Goal: Task Accomplishment & Management: Use online tool/utility

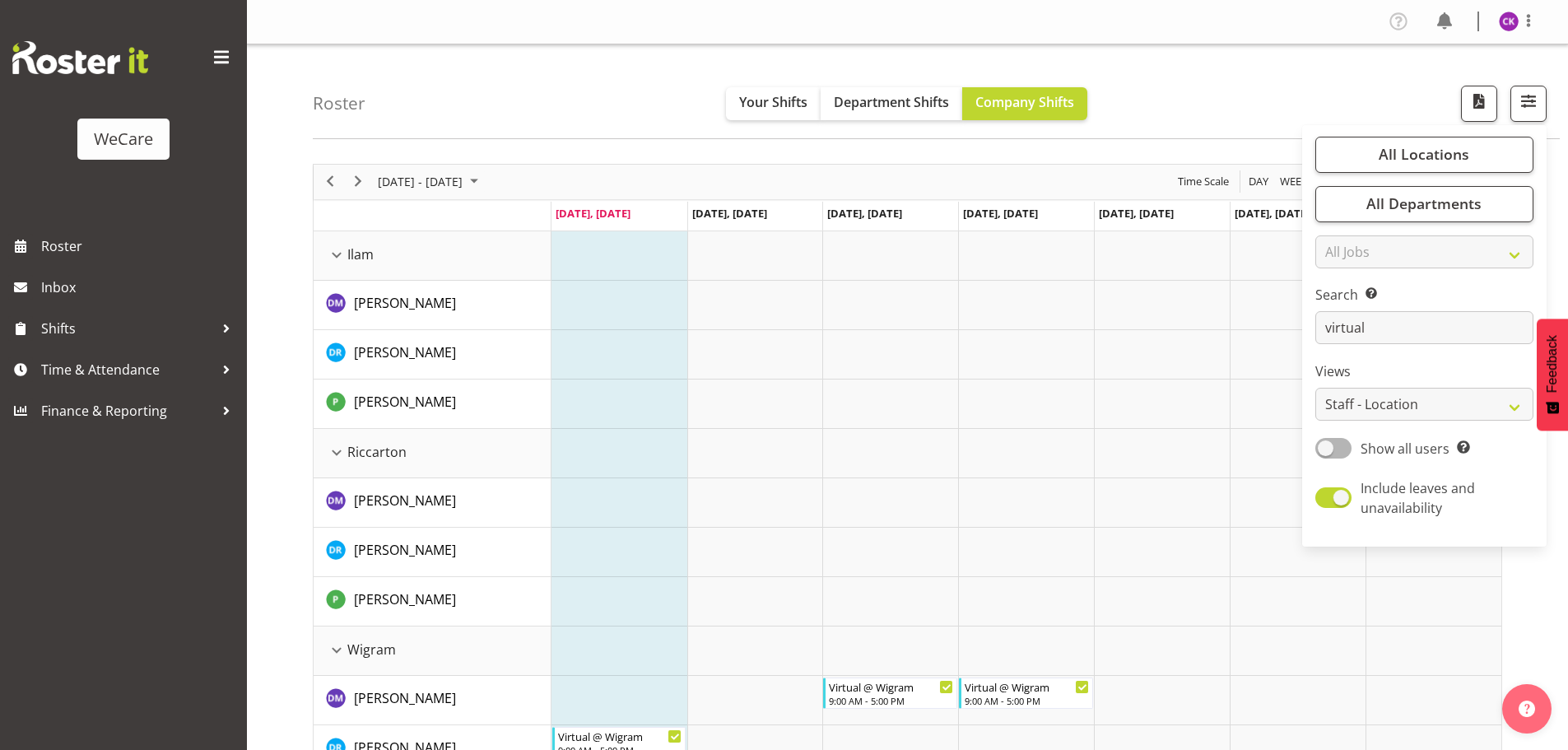
select select "location"
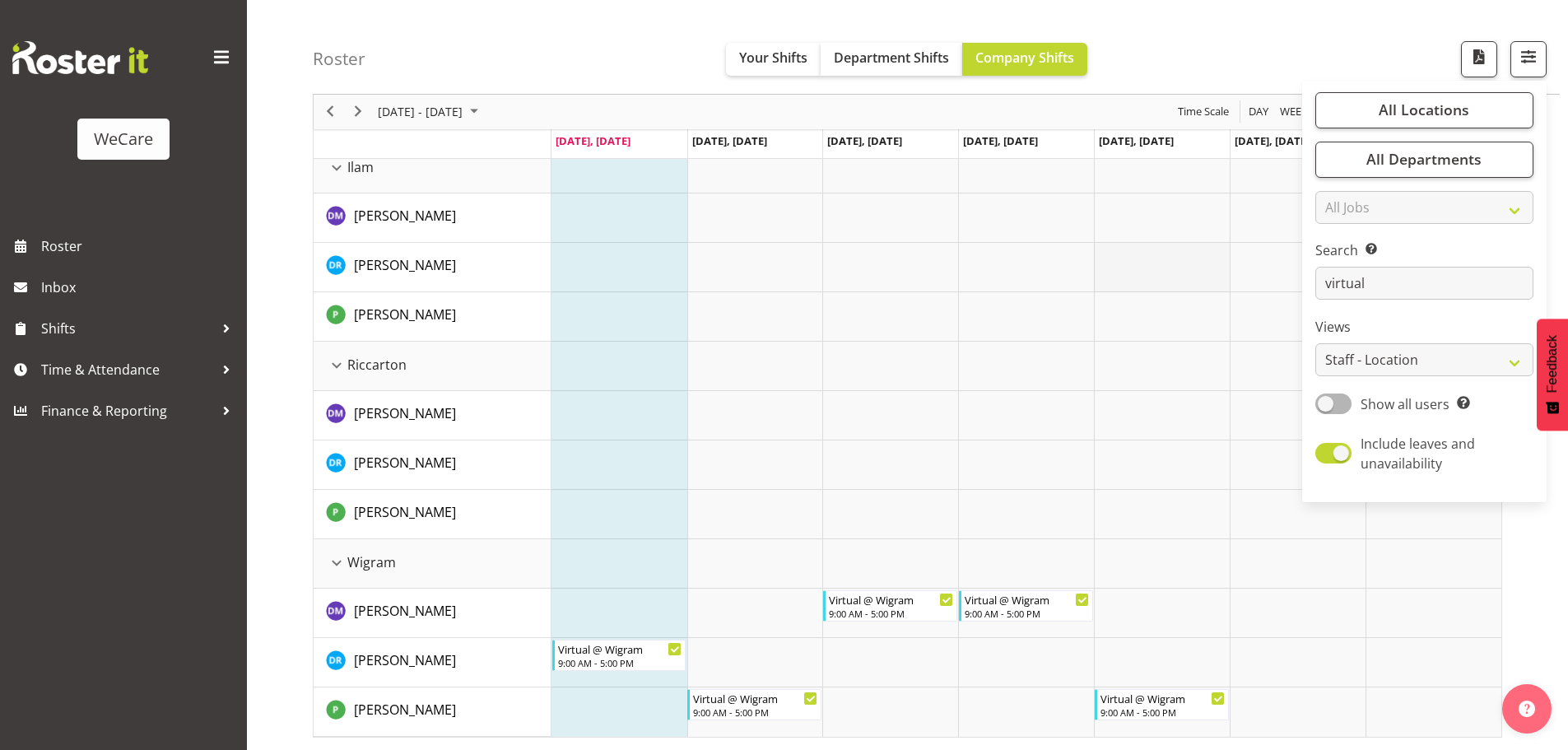
drag, startPoint x: 1291, startPoint y: 281, endPoint x: 1211, endPoint y: 278, distance: 80.1
click at [1204, 281] on div "Roster Your Shifts Department Shifts Company Shifts All Locations Clear Busines…" at bounding box center [907, 353] width 1321 height 793
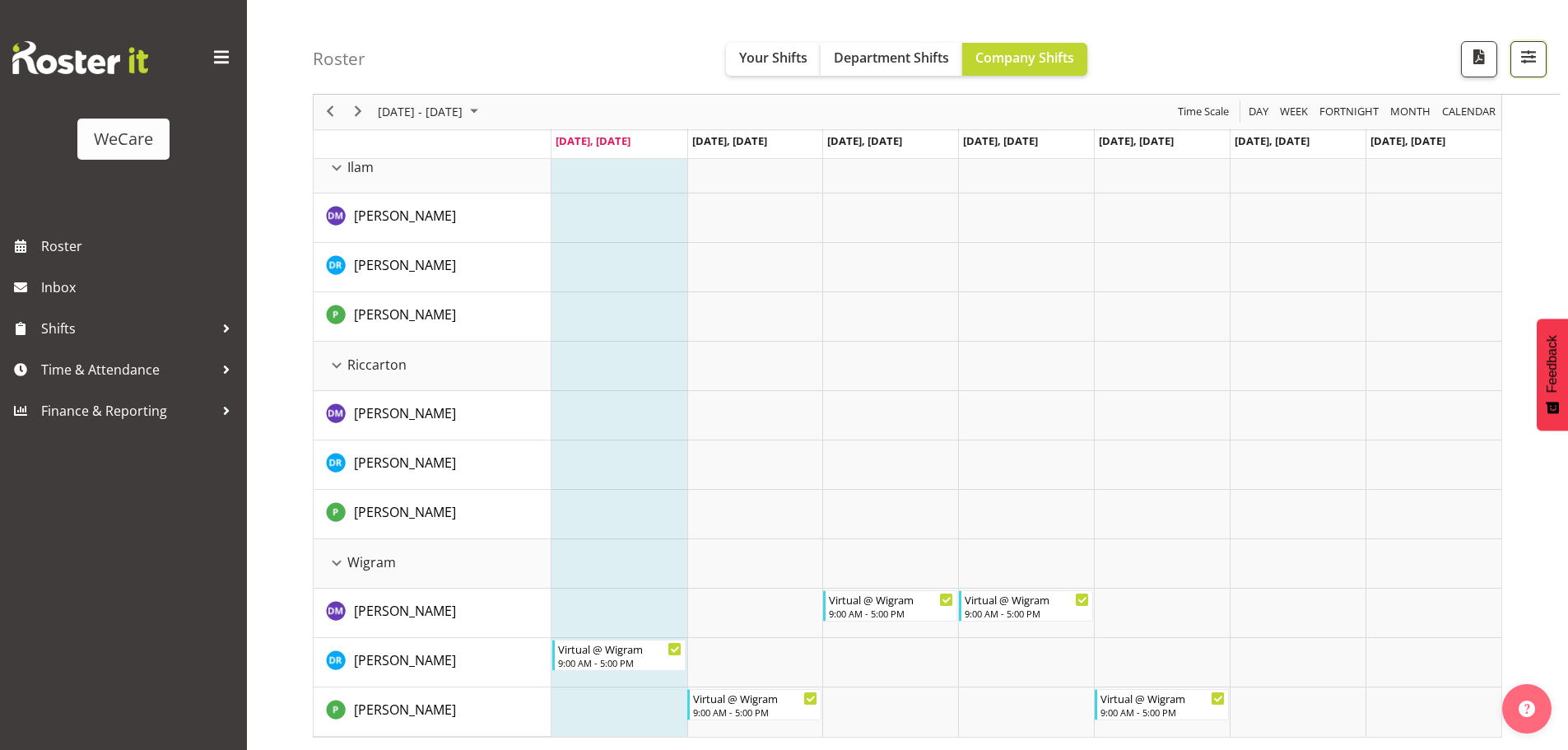
drag, startPoint x: 1540, startPoint y: 74, endPoint x: 1483, endPoint y: 165, distance: 107.4
click at [1540, 73] on button "button" at bounding box center [1529, 59] width 36 height 36
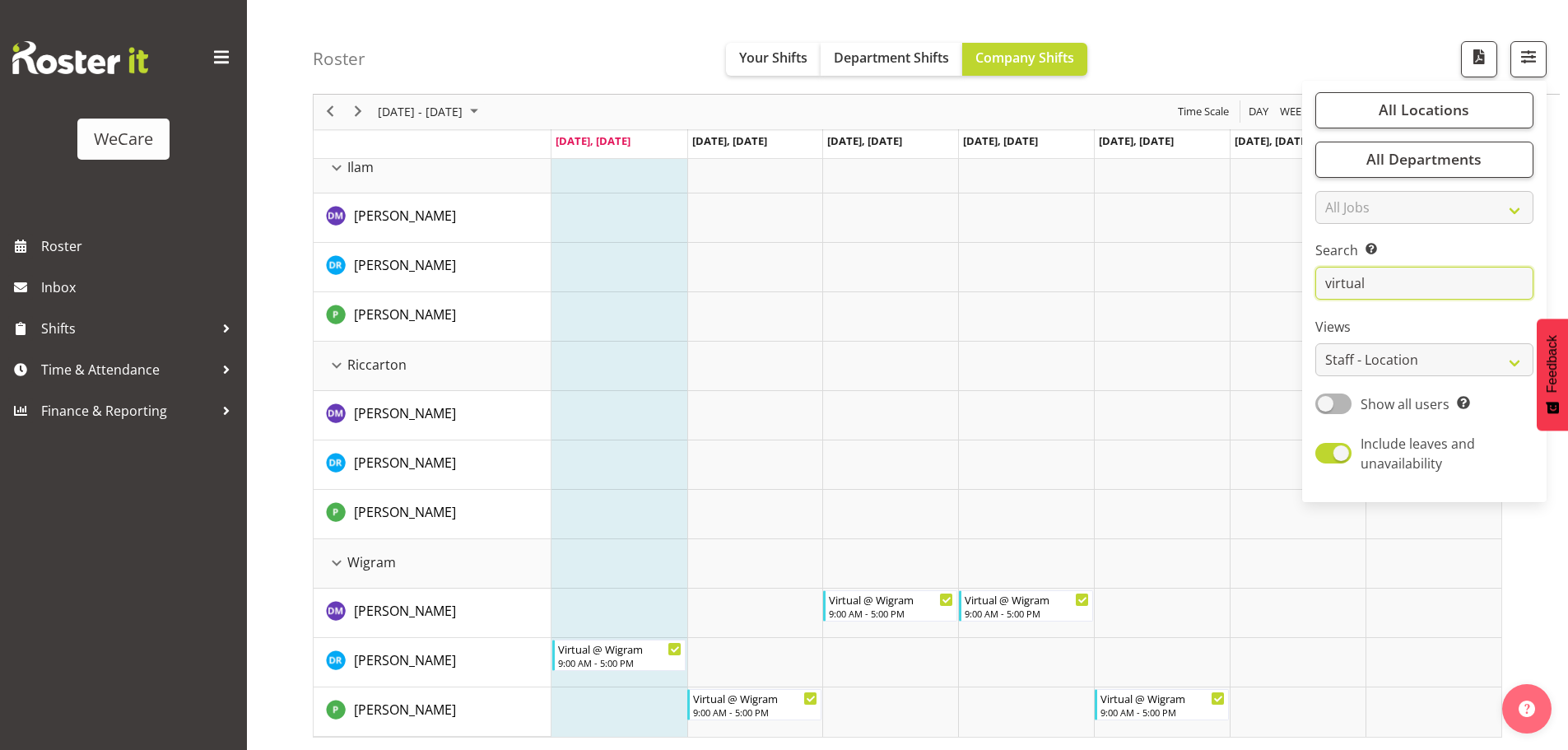
click at [1381, 275] on input "virtual" at bounding box center [1424, 284] width 218 height 33
type input "v"
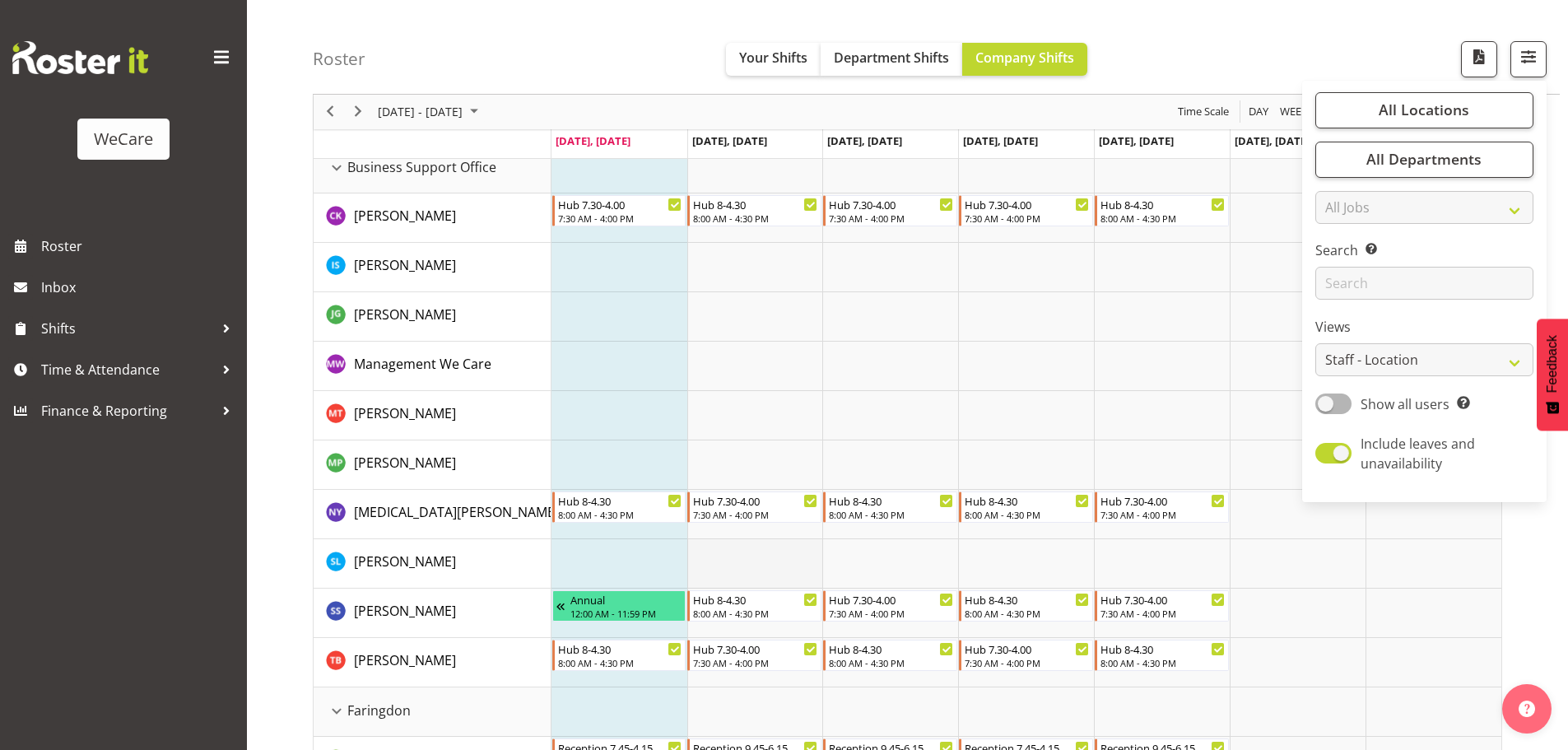
click at [755, 547] on td "Timeline Week of September 22, 2025" at bounding box center [755, 564] width 136 height 50
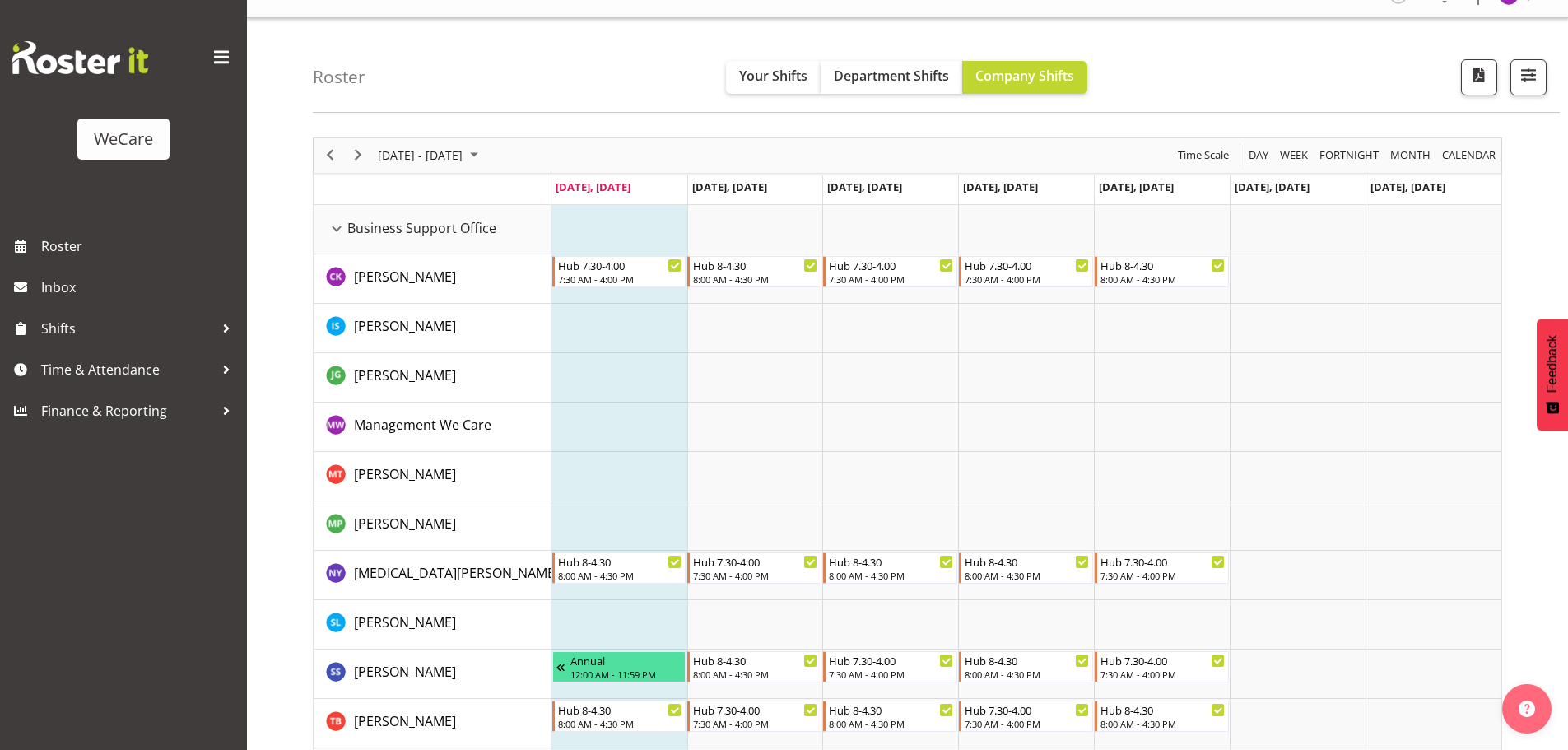
scroll to position [0, 0]
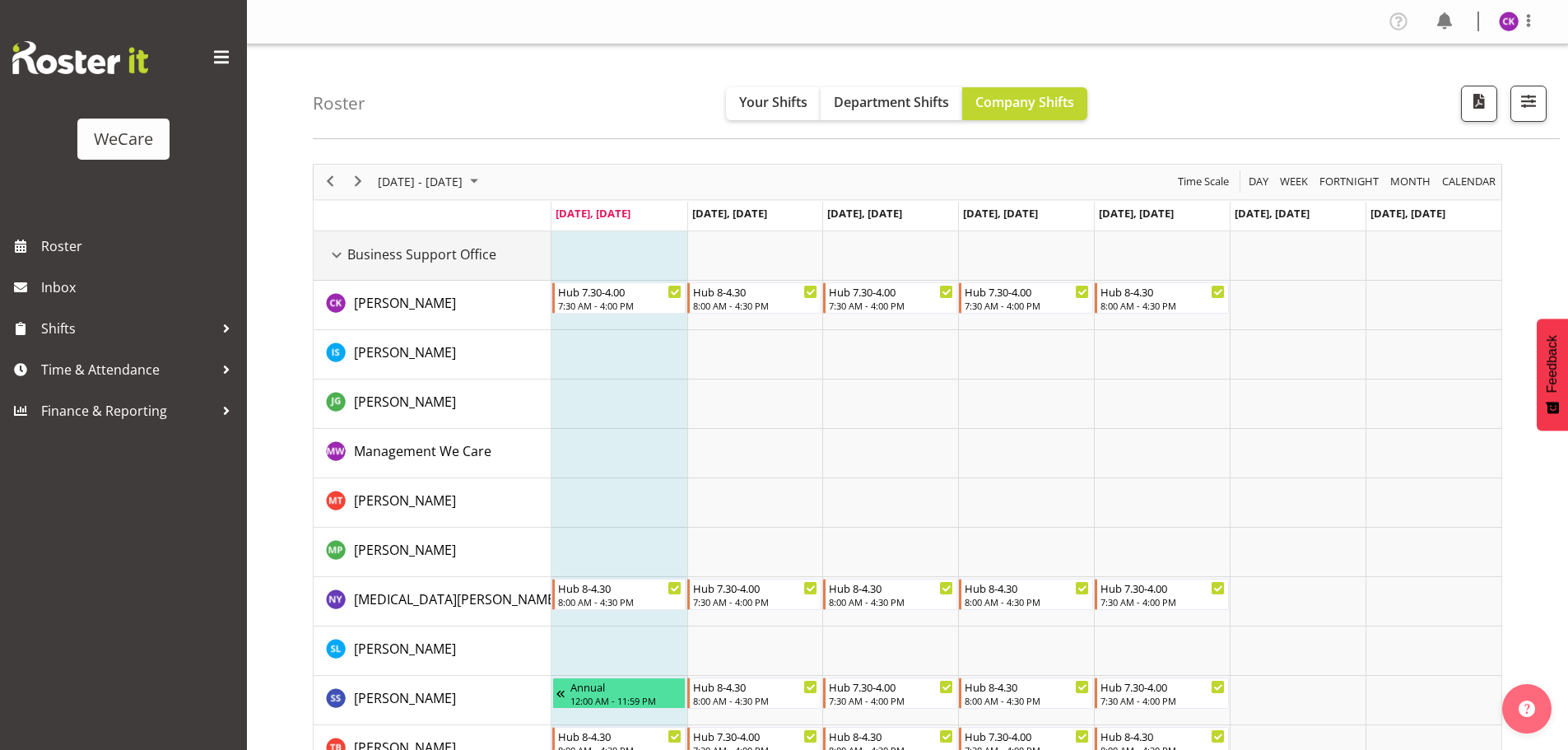
click at [337, 256] on div "Business Support Office resource" at bounding box center [337, 255] width 21 height 21
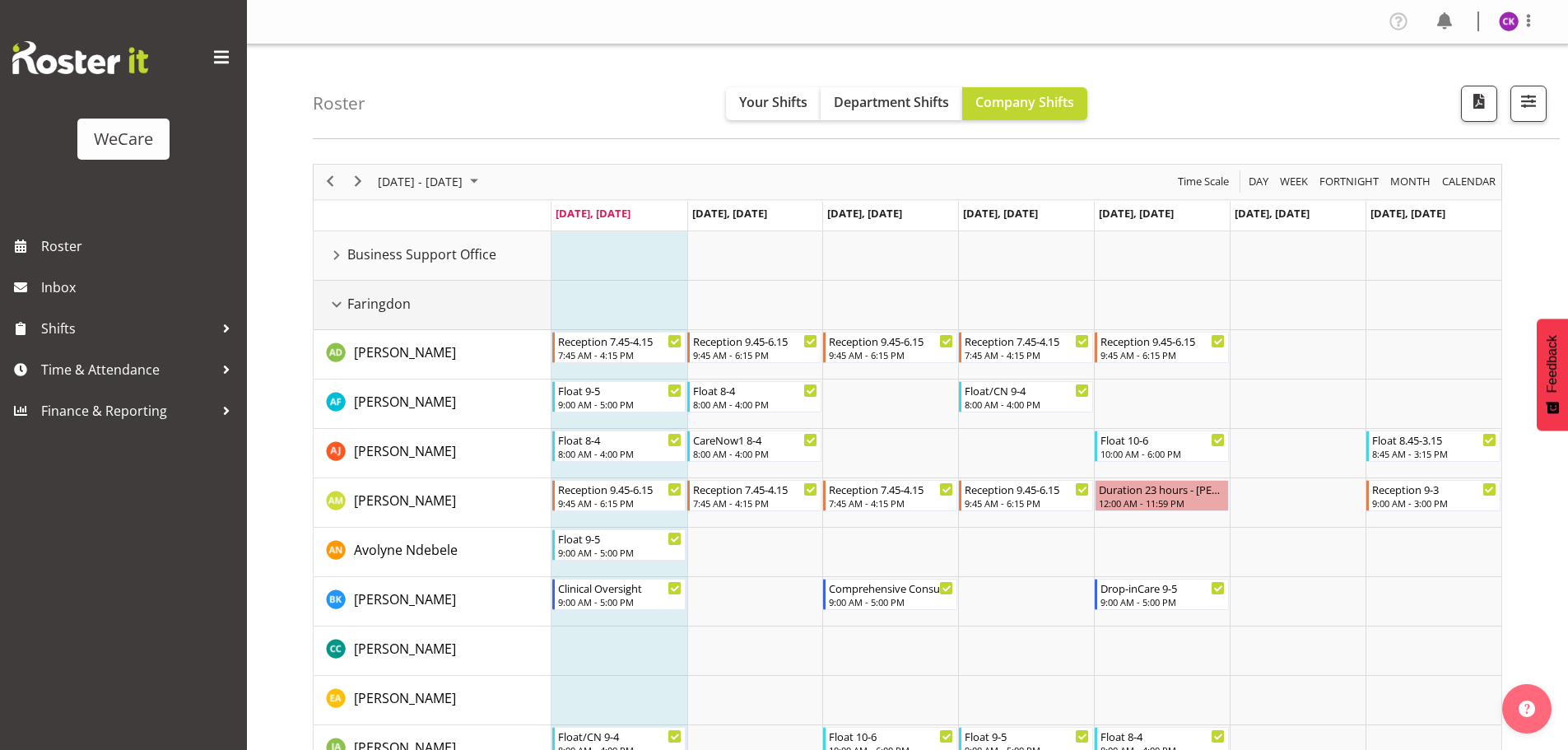
click at [344, 305] on div "Faringdon resource" at bounding box center [337, 304] width 21 height 21
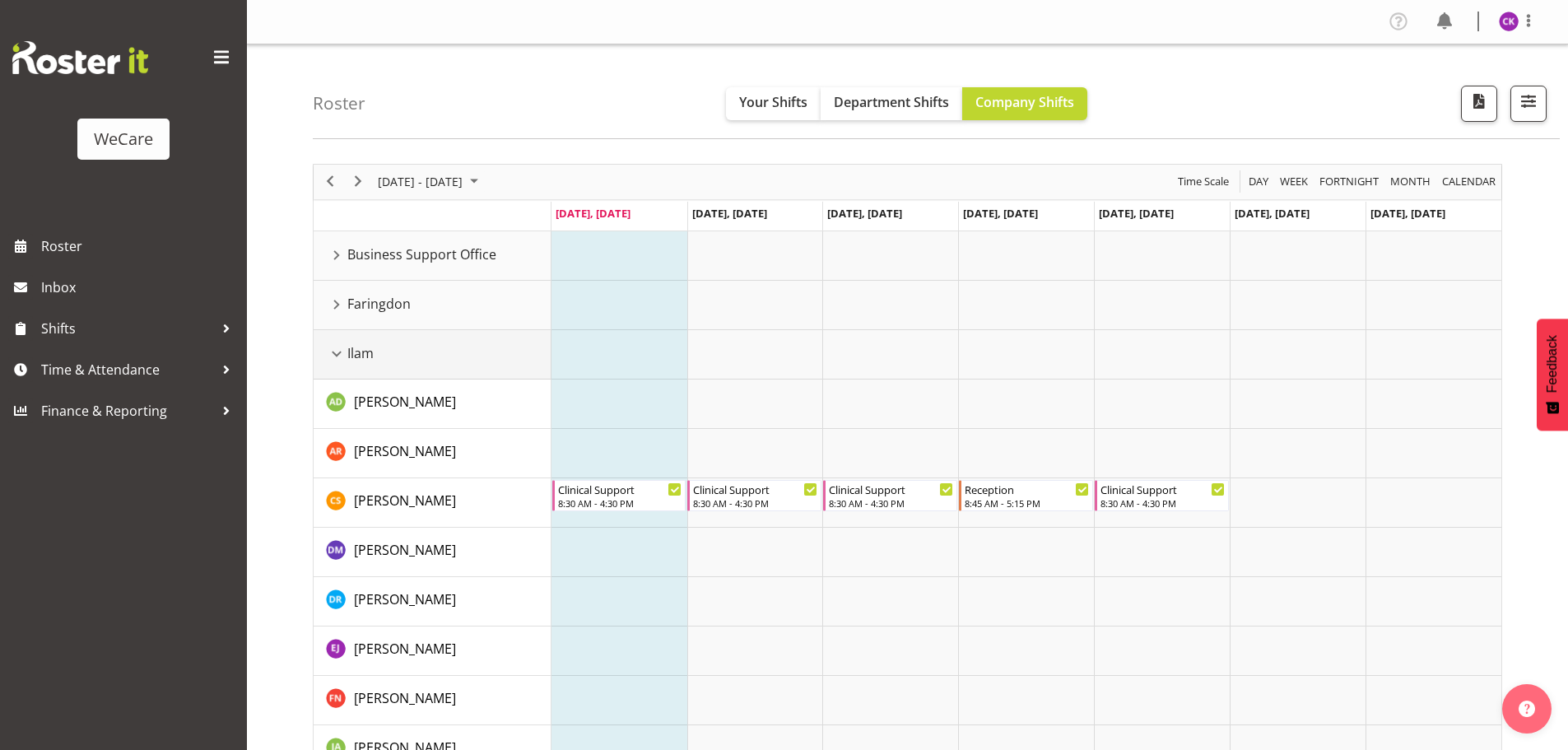
click at [339, 355] on div "Ilam resource" at bounding box center [337, 354] width 21 height 21
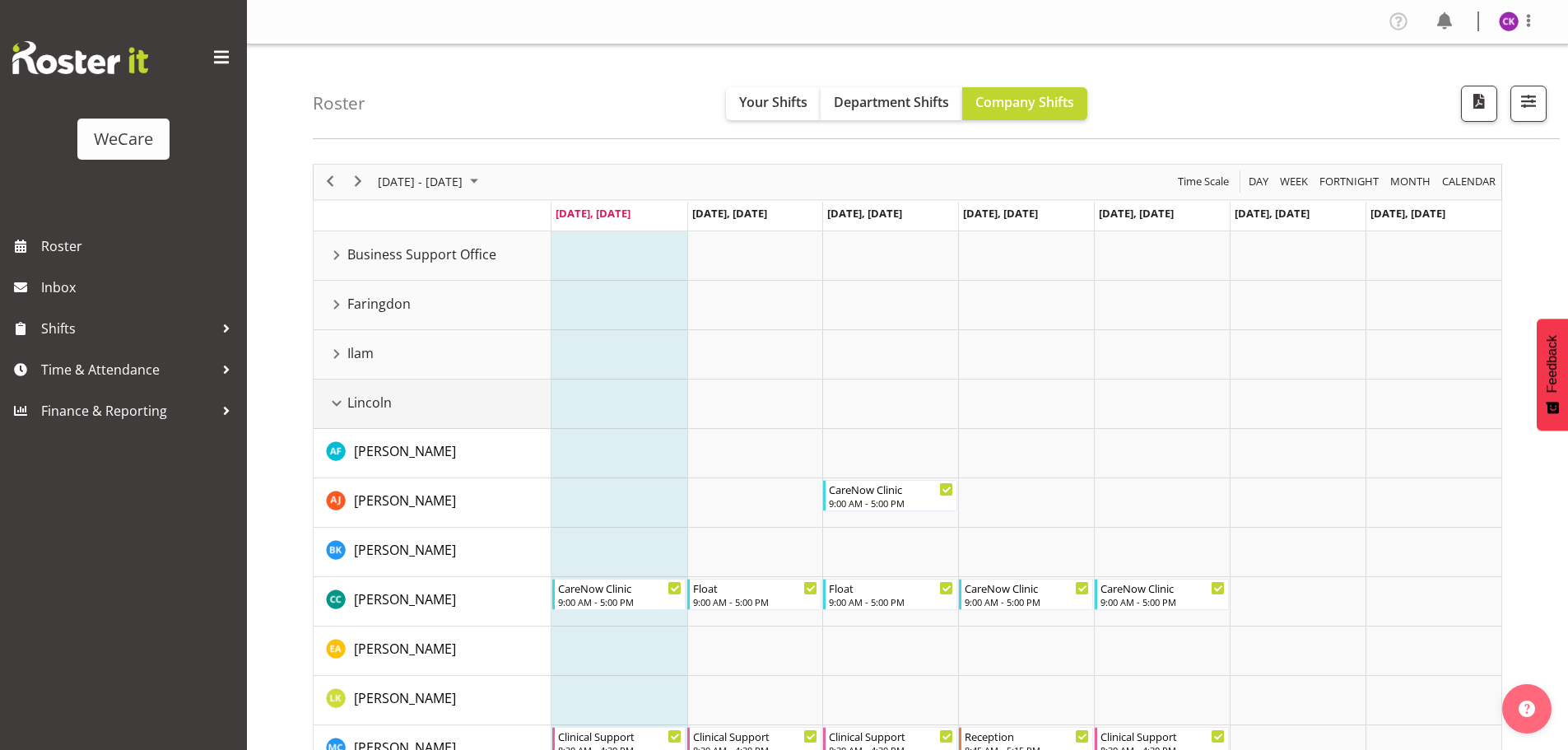
click at [341, 404] on div "Lincoln resource" at bounding box center [337, 403] width 21 height 21
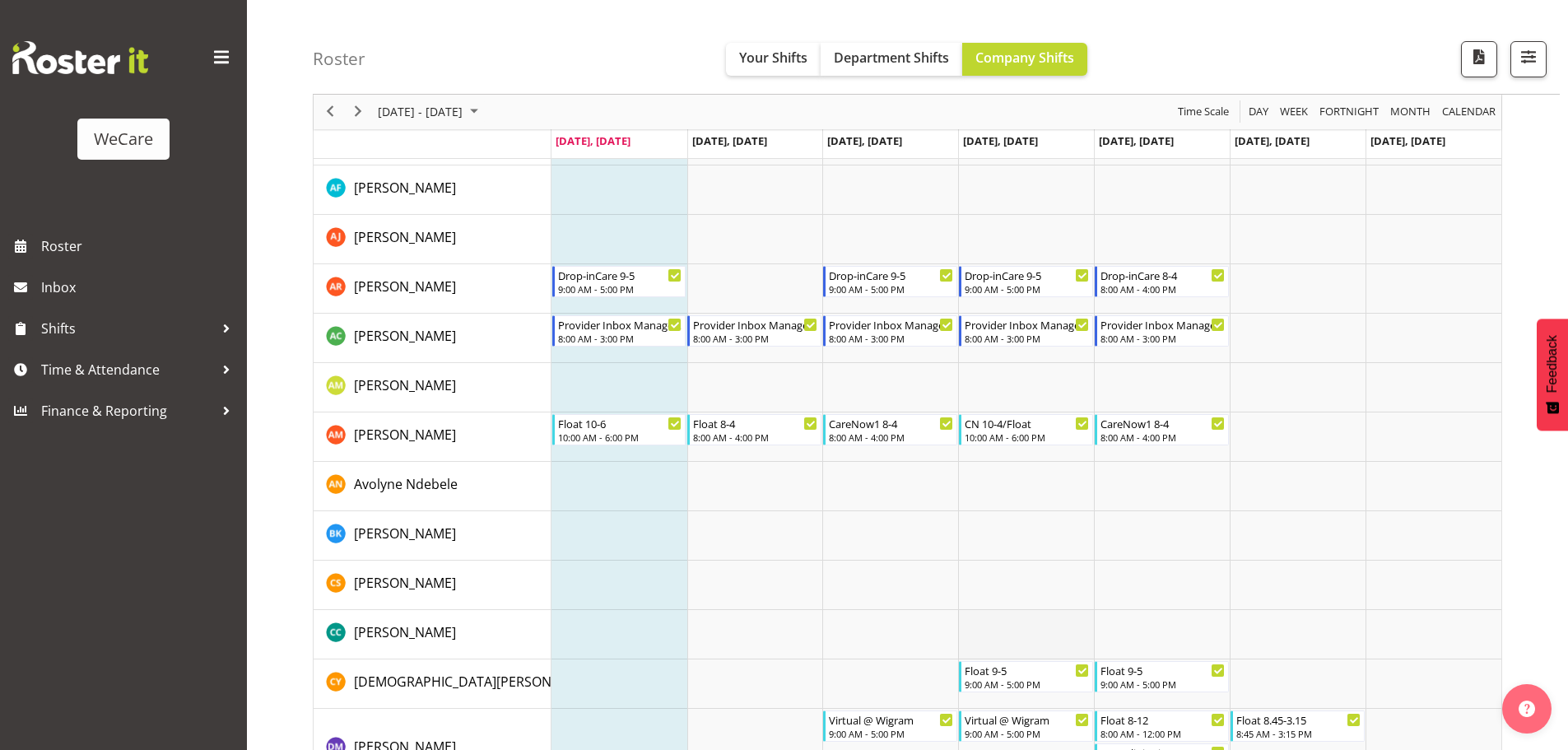
scroll to position [1400, 0]
